Goal: Task Accomplishment & Management: Manage account settings

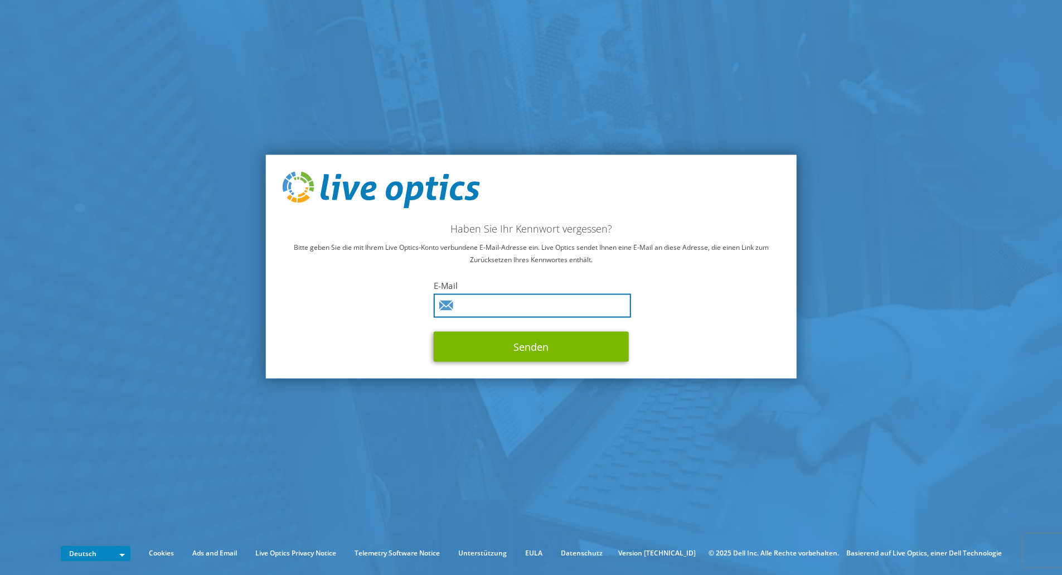
click at [486, 304] on input "text" at bounding box center [532, 305] width 197 height 24
type input "dominik.rapp@it-sure.de"
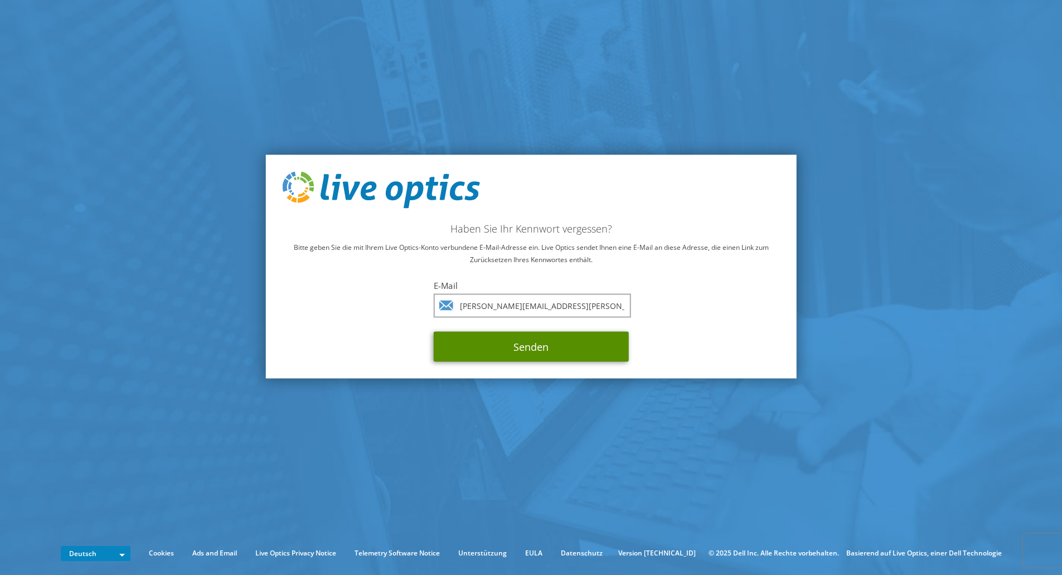
click at [555, 333] on button "Senden" at bounding box center [531, 346] width 195 height 30
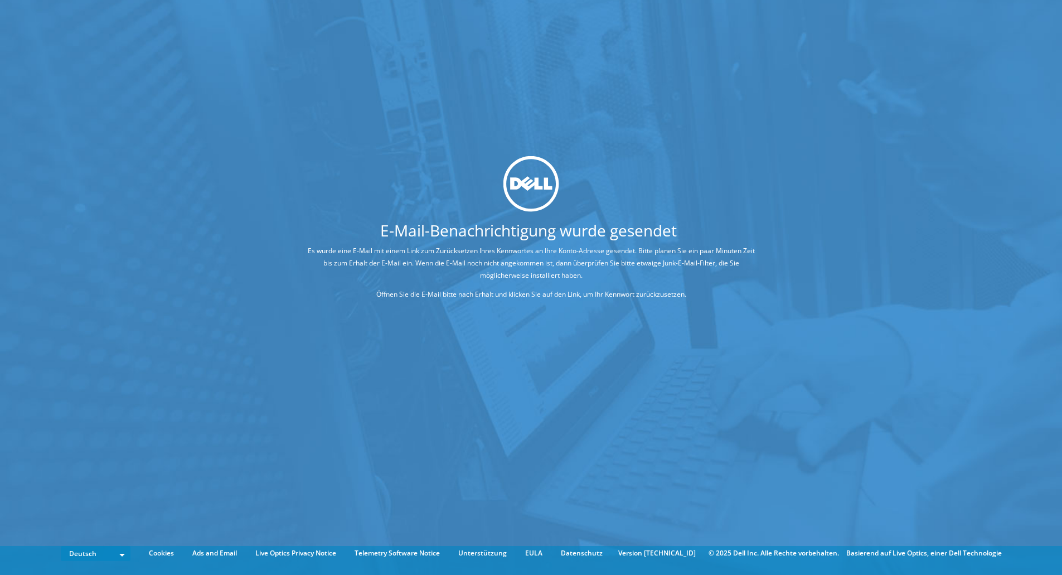
click at [371, 200] on div at bounding box center [530, 184] width 531 height 56
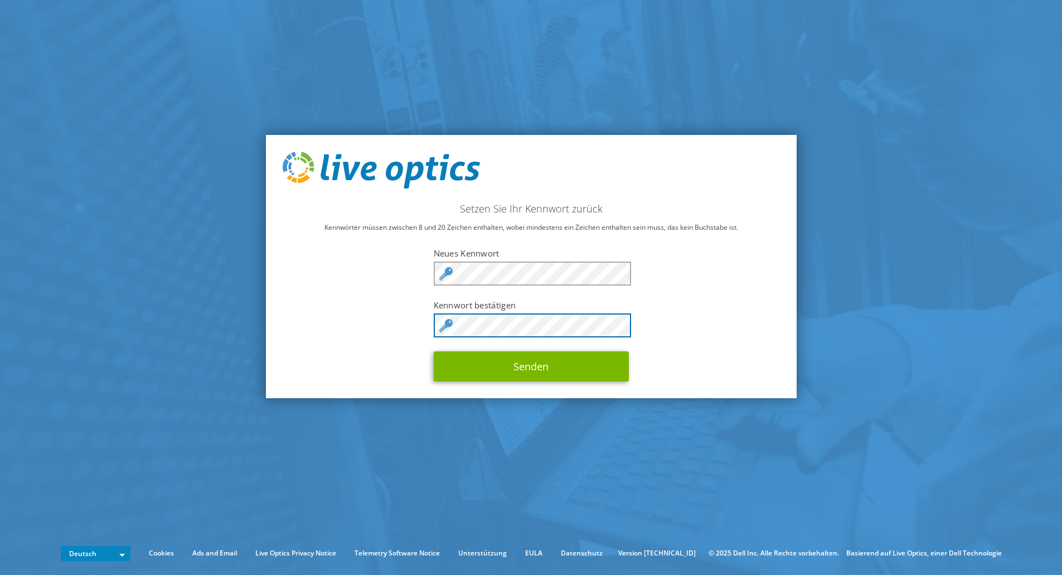
click at [434, 351] on button "Senden" at bounding box center [531, 366] width 195 height 30
